Goal: Information Seeking & Learning: Learn about a topic

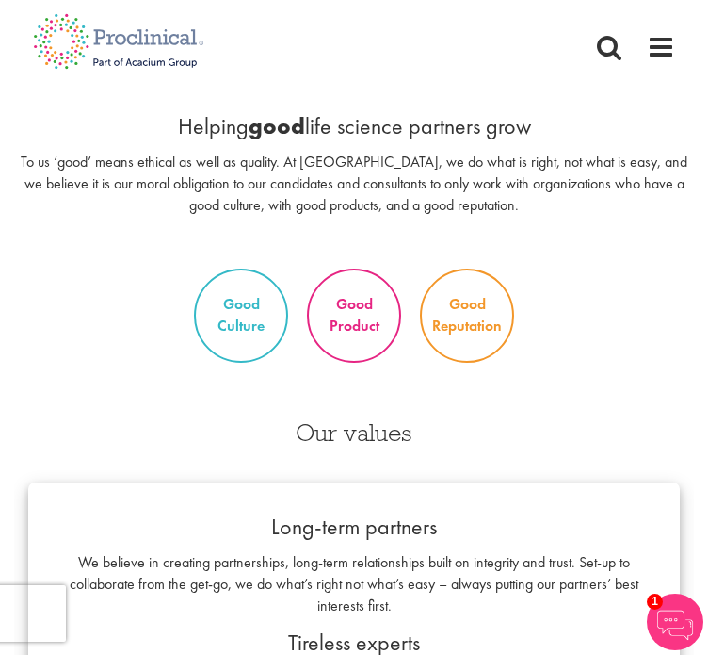
scroll to position [1827, 0]
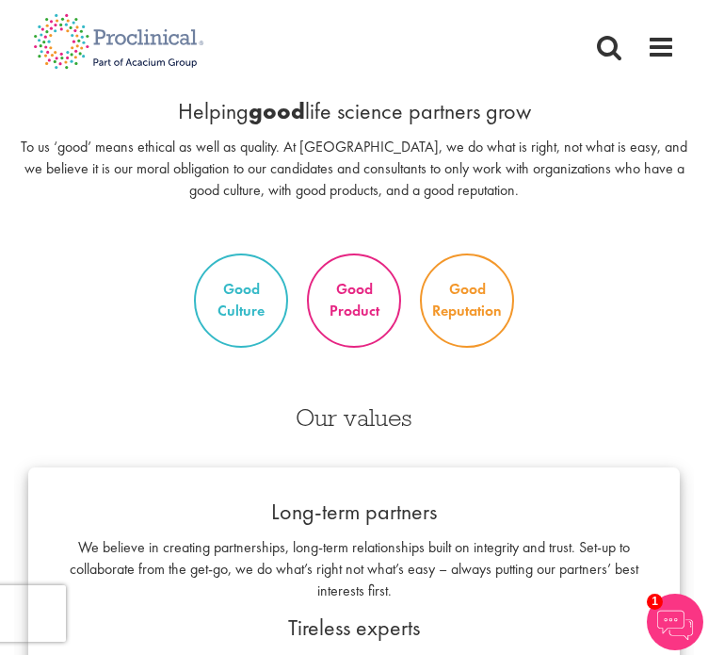
click at [354, 290] on p "Good Product" at bounding box center [354, 300] width 90 height 62
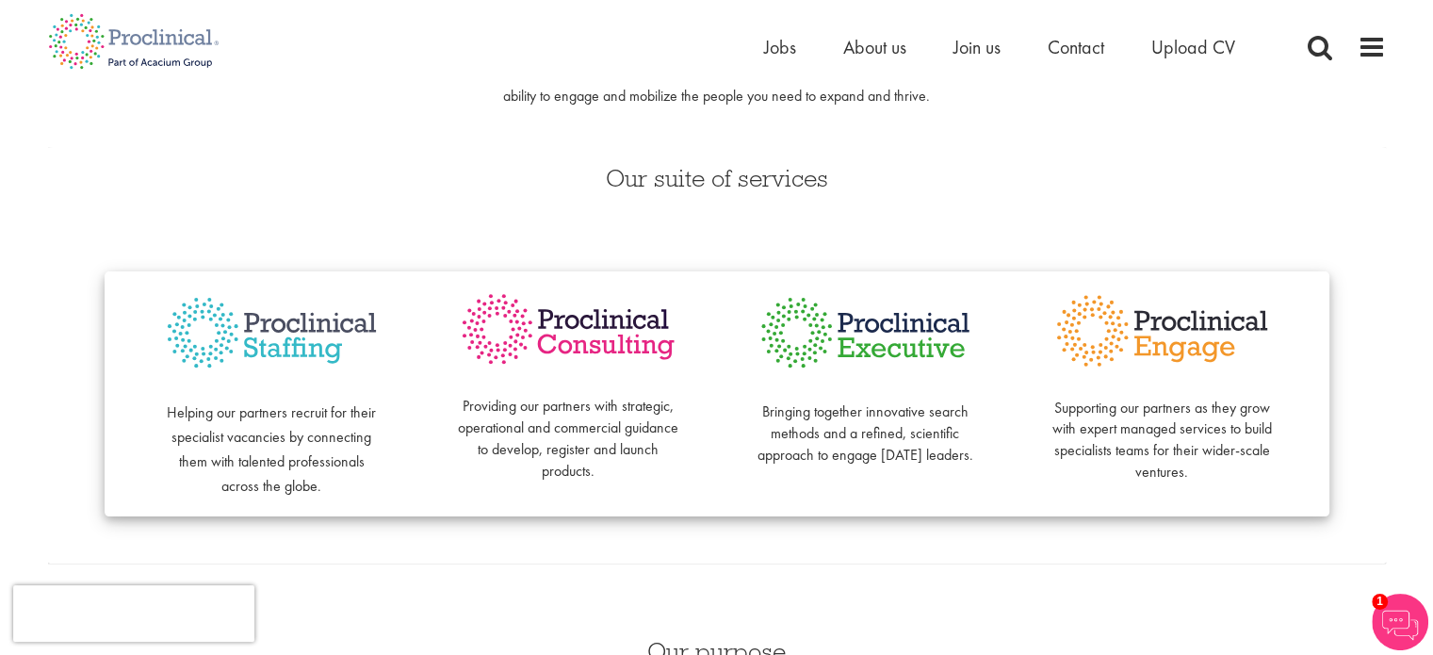
scroll to position [0, 0]
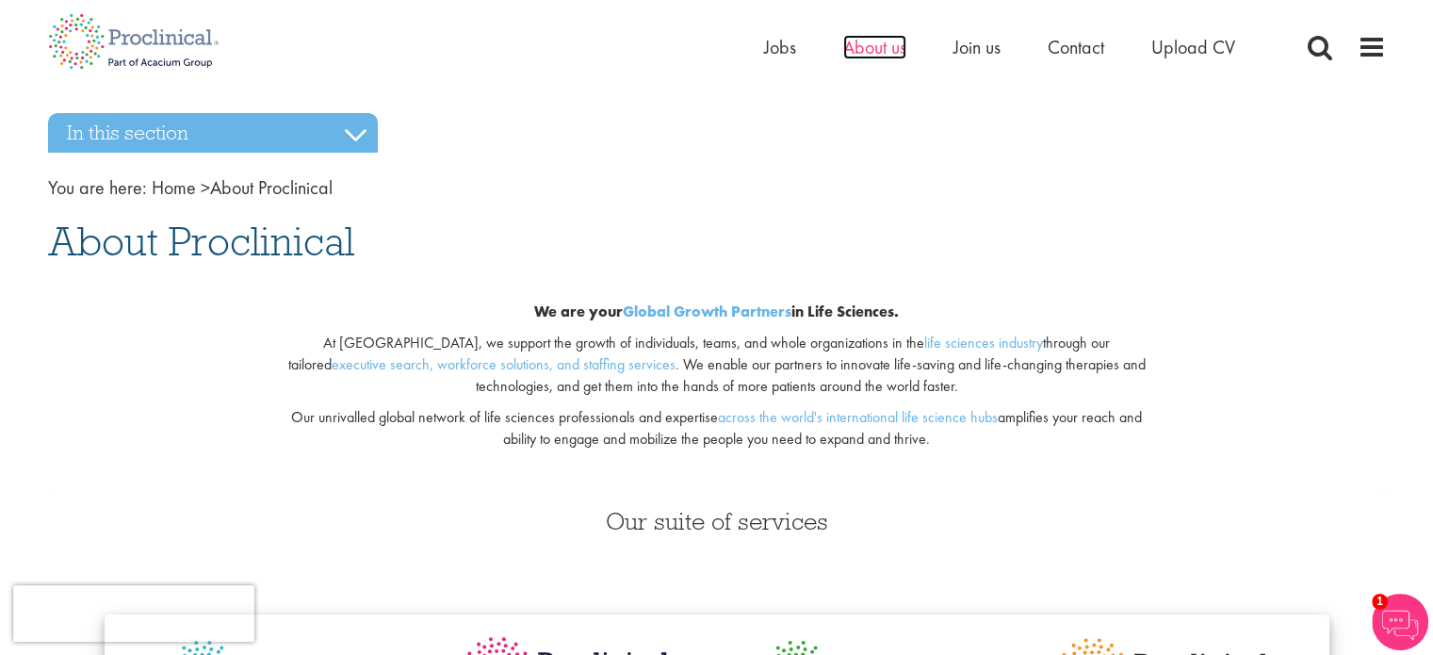
click at [707, 49] on span "About us" at bounding box center [874, 47] width 63 height 24
click at [1363, 37] on span at bounding box center [1371, 47] width 28 height 28
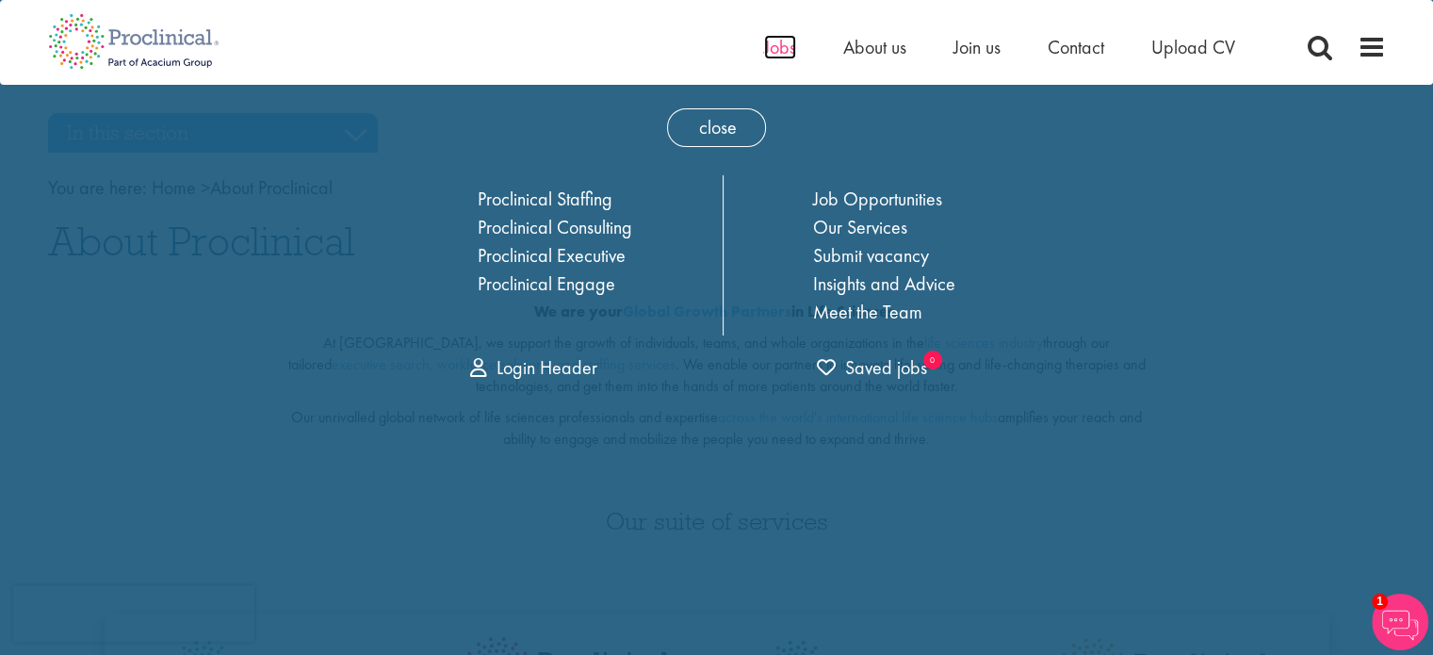
click at [780, 40] on span "Jobs" at bounding box center [780, 47] width 32 height 24
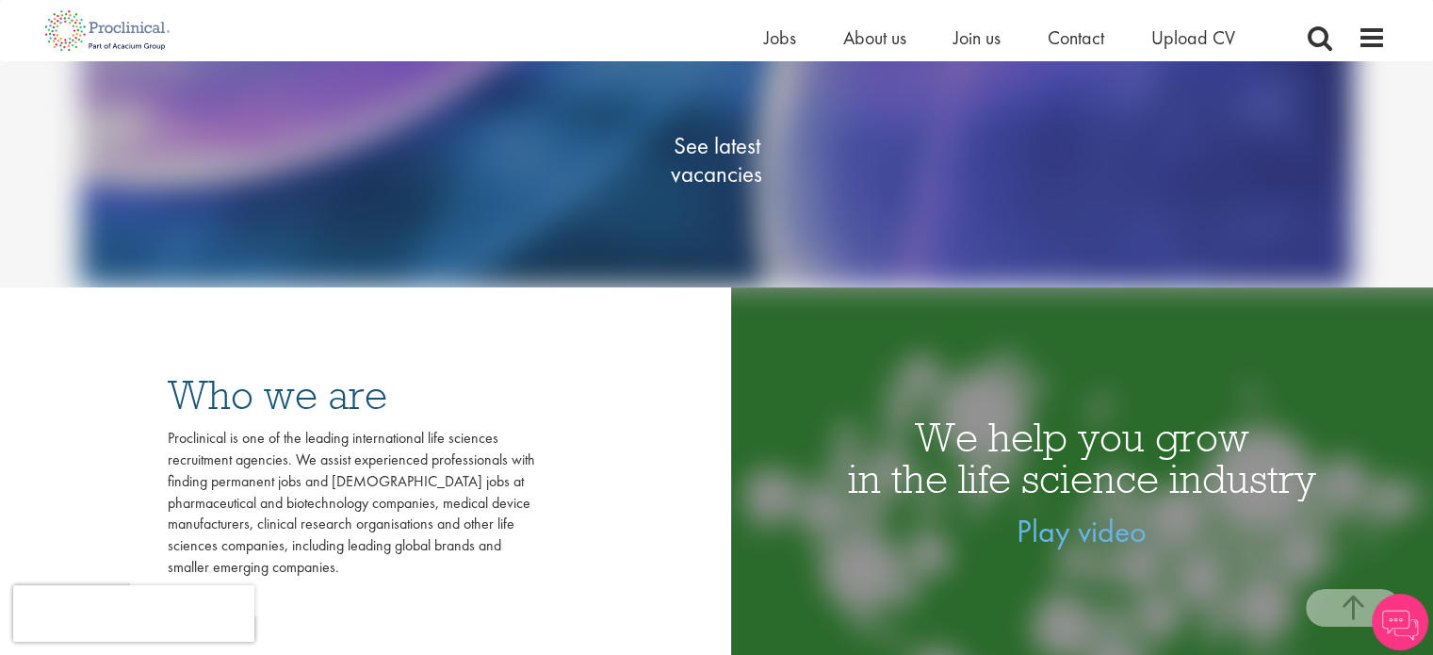
scroll to position [335, 0]
click at [716, 148] on span "See latest vacancies" at bounding box center [717, 159] width 188 height 57
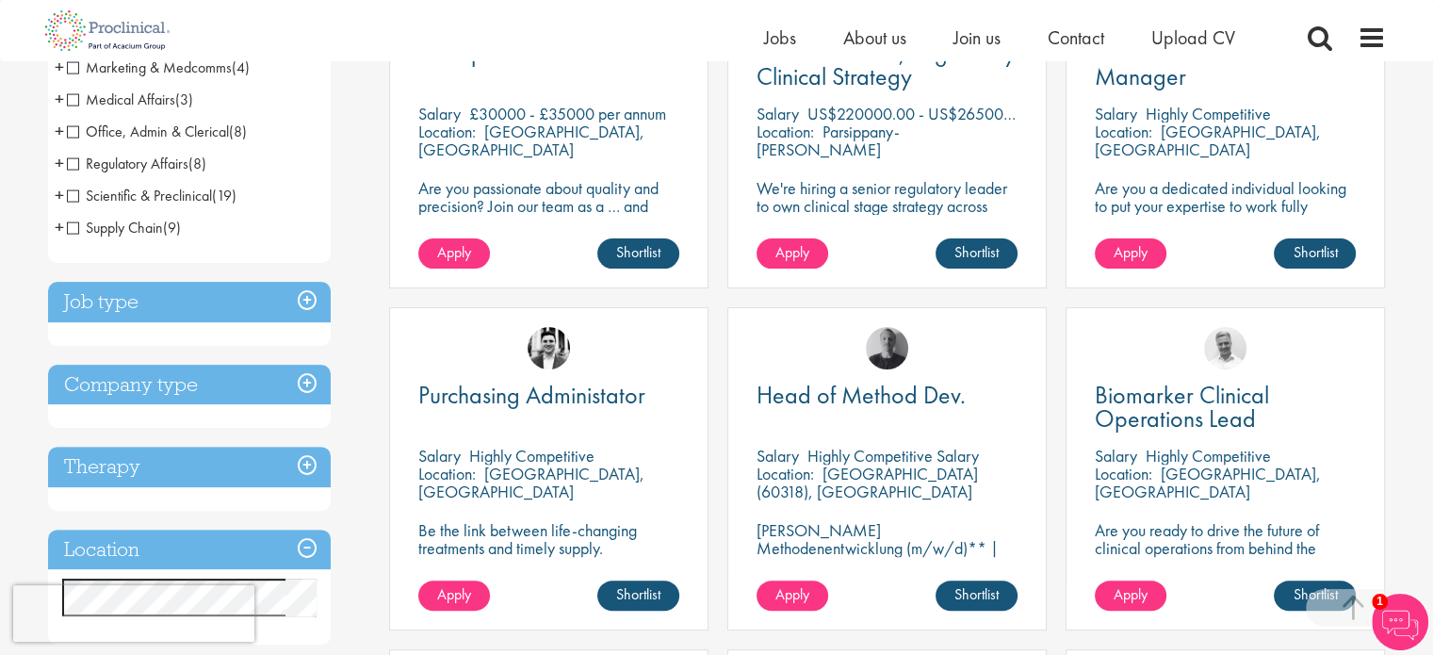
scroll to position [460, 0]
click at [716, 148] on div "QA Specialist GDP Salary £30000 - £35000 per annum Location: Bedfordshire, Engl…" at bounding box center [549, 136] width 338 height 342
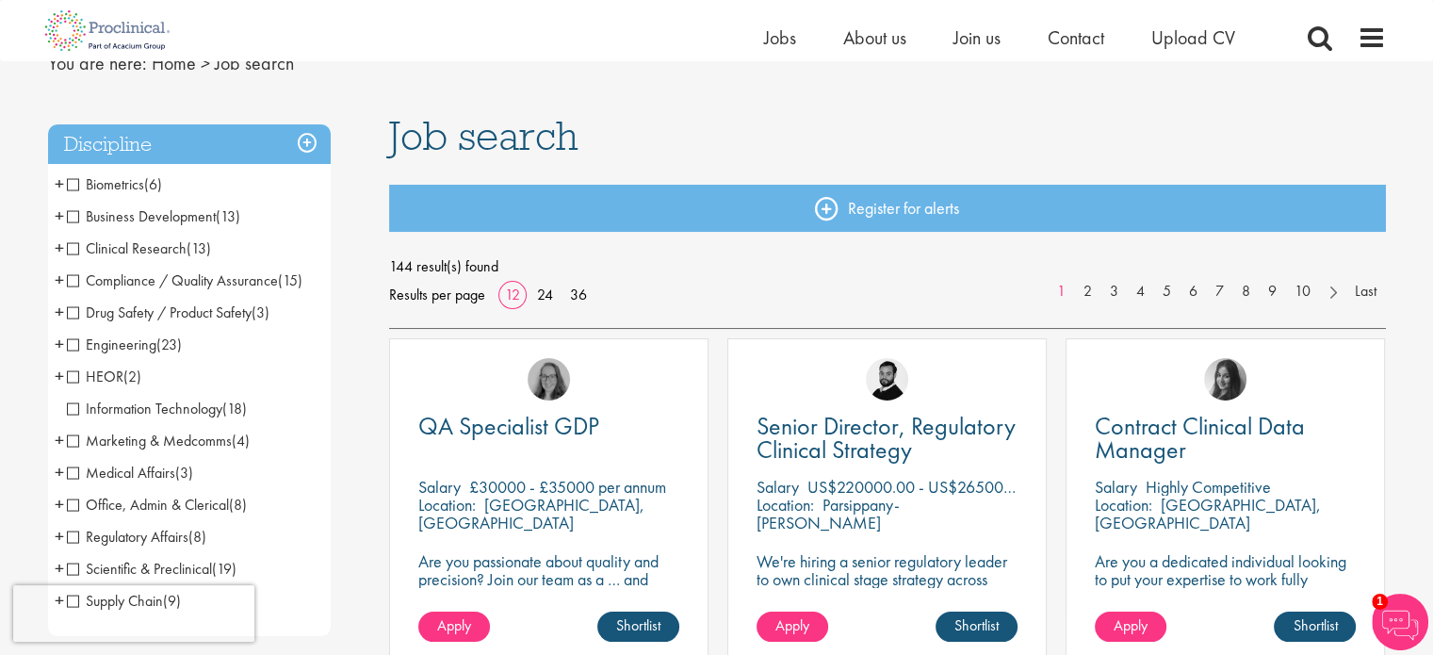
scroll to position [89, 0]
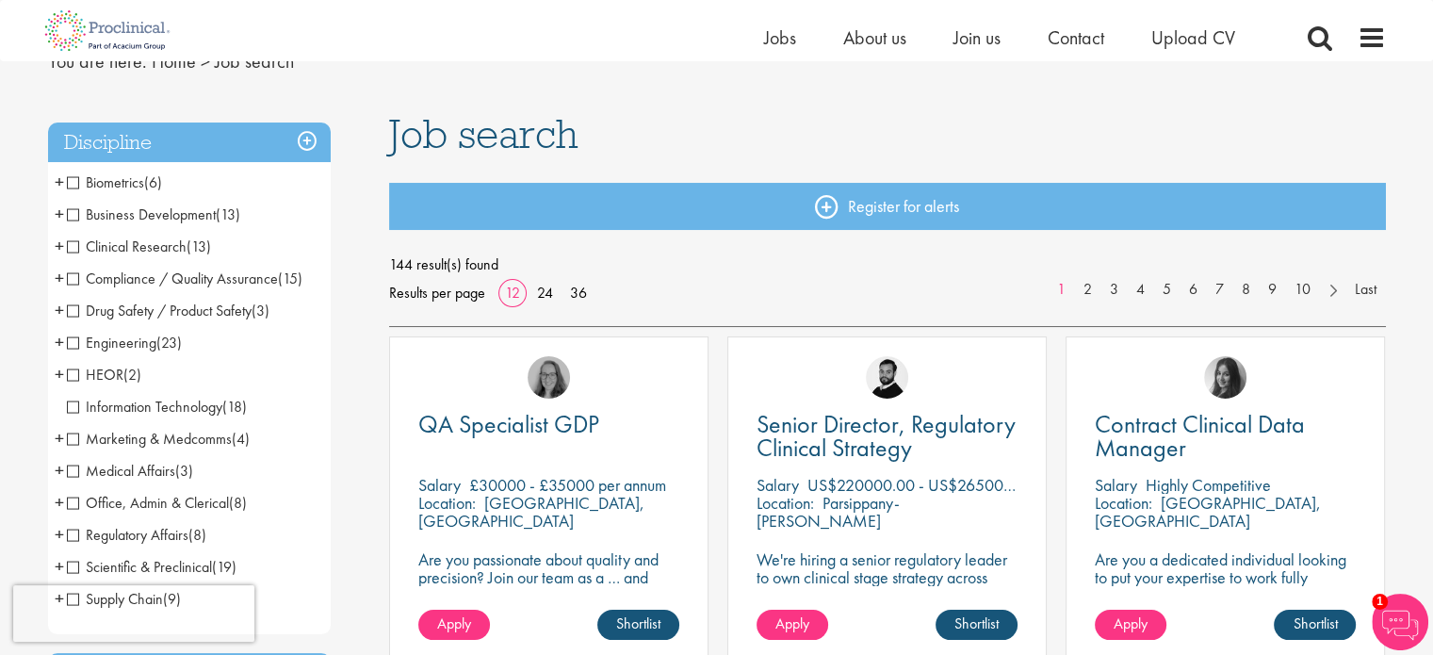
click at [79, 341] on span "Engineering" at bounding box center [111, 342] width 89 height 20
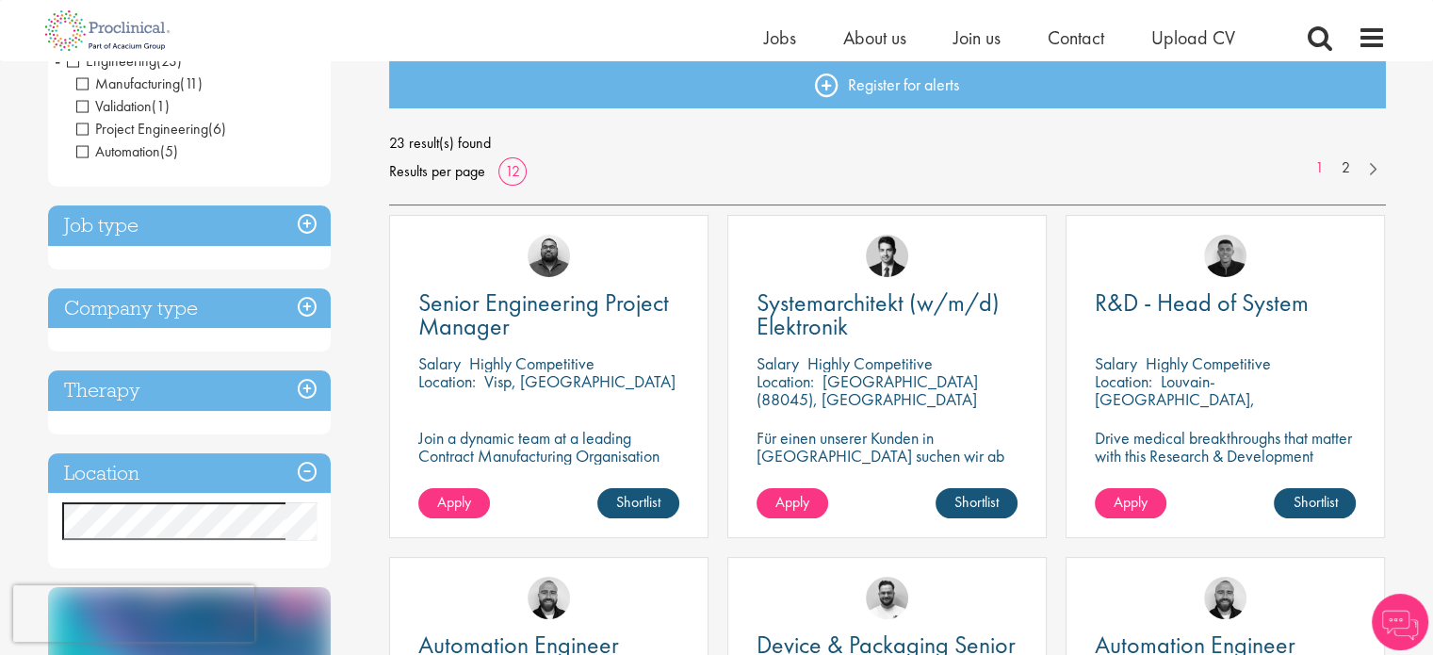
scroll to position [211, 0]
click at [311, 309] on h3 "Company type" at bounding box center [189, 307] width 283 height 41
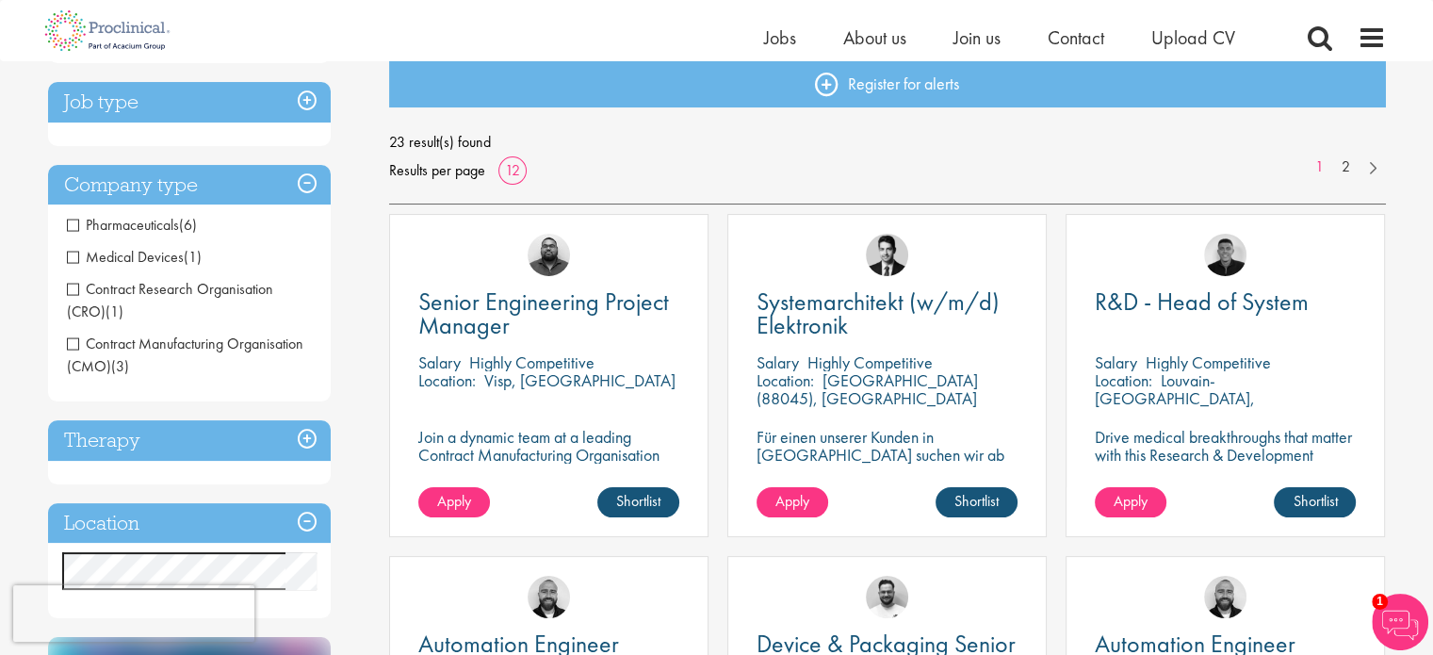
click at [73, 256] on span "Medical Devices" at bounding box center [125, 257] width 117 height 20
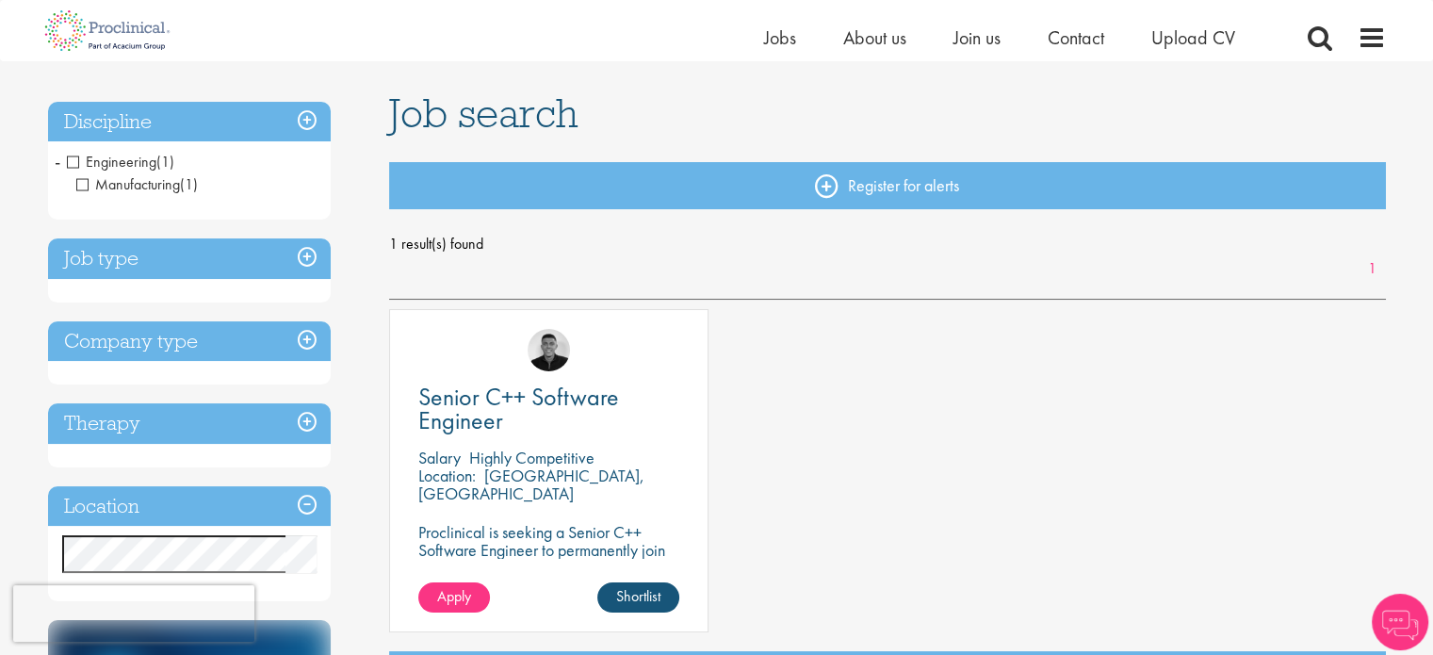
scroll to position [117, 0]
